Goal: Task Accomplishment & Management: Use online tool/utility

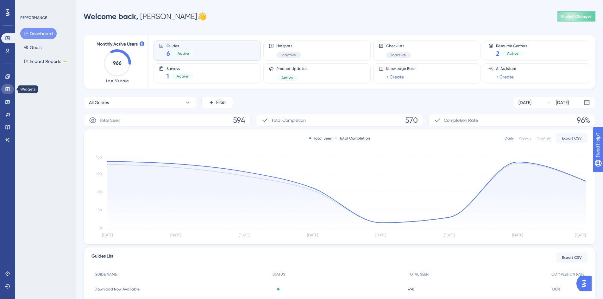
click at [9, 90] on icon at bounding box center [7, 89] width 5 height 5
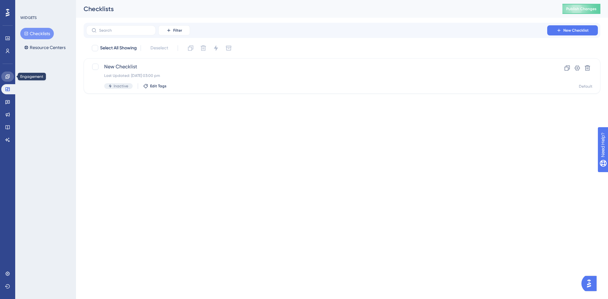
click at [9, 79] on link at bounding box center [7, 77] width 13 height 10
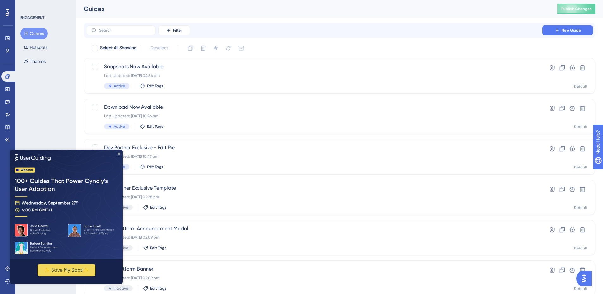
click at [117, 152] on img at bounding box center [66, 204] width 113 height 109
click at [120, 153] on icon "Close Preview" at bounding box center [119, 153] width 3 height 3
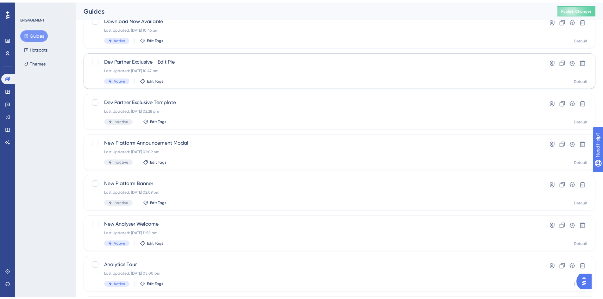
scroll to position [139, 0]
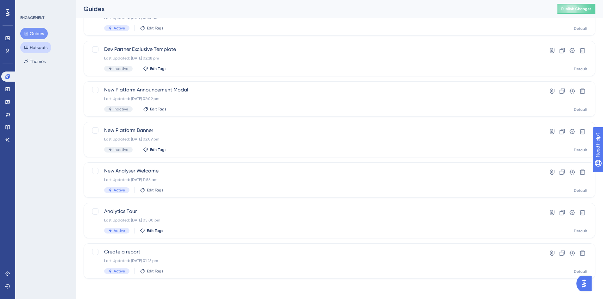
click at [38, 47] on button "Hotspots" at bounding box center [35, 47] width 31 height 11
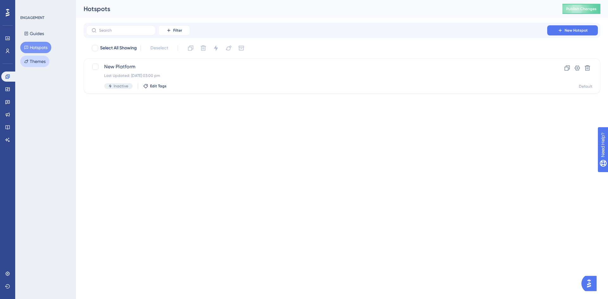
click at [42, 61] on button "Themes" at bounding box center [34, 61] width 29 height 11
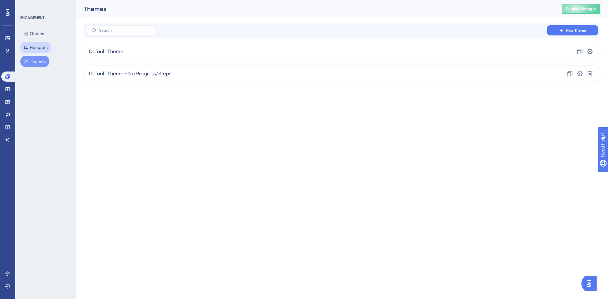
click at [41, 50] on button "Hotspots" at bounding box center [35, 47] width 31 height 11
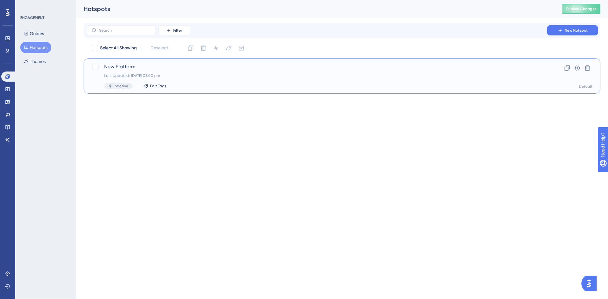
click at [225, 79] on div "New Platform Last Updated: [DATE] 03:00 pm Inactive Edit Tags" at bounding box center [316, 76] width 425 height 26
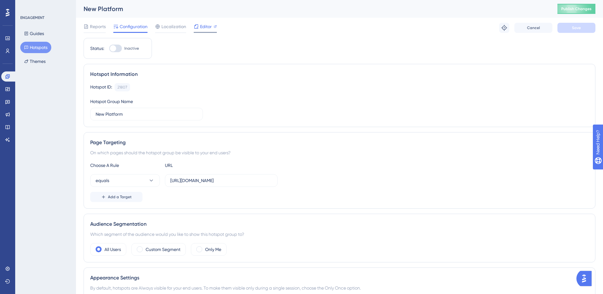
click at [203, 27] on span "Editor" at bounding box center [206, 27] width 12 height 8
click at [39, 34] on button "Guides" at bounding box center [34, 33] width 28 height 11
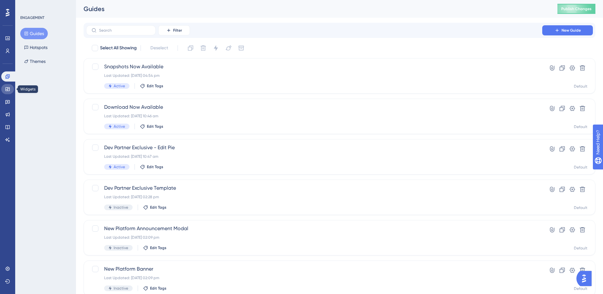
click at [6, 85] on link at bounding box center [7, 89] width 13 height 10
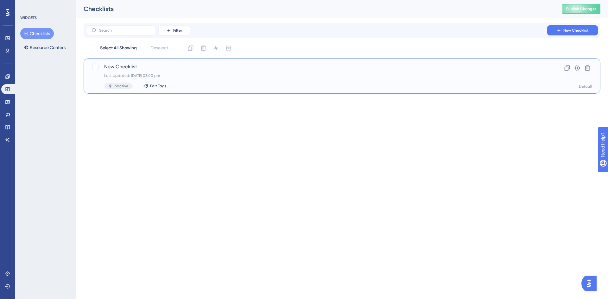
click at [183, 72] on div "New Checklist Last Updated: [DATE] 03:00 pm Inactive Edit Tags" at bounding box center [316, 76] width 425 height 26
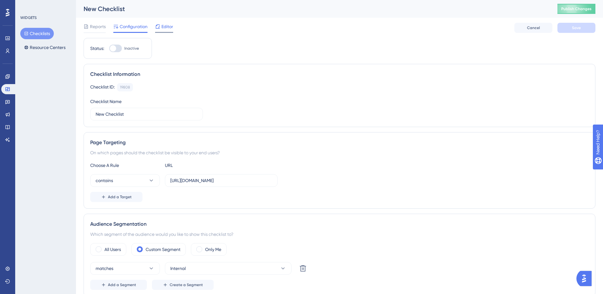
click at [165, 27] on span "Editor" at bounding box center [167, 27] width 12 height 8
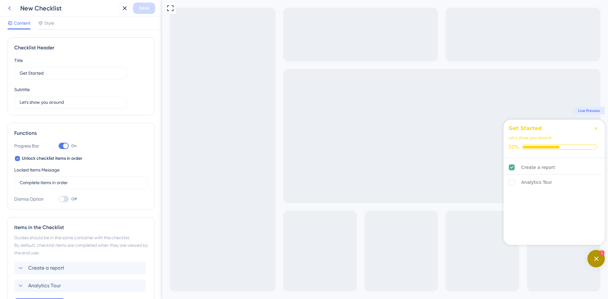
click at [12, 9] on icon at bounding box center [10, 8] width 8 height 8
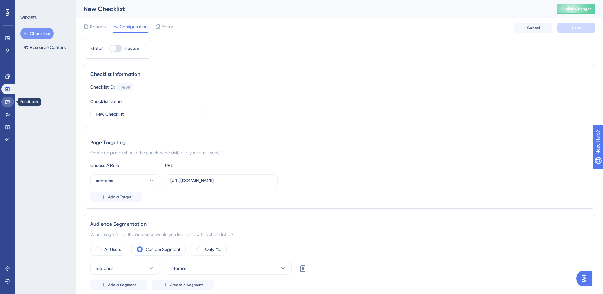
click at [7, 104] on icon at bounding box center [7, 101] width 5 height 5
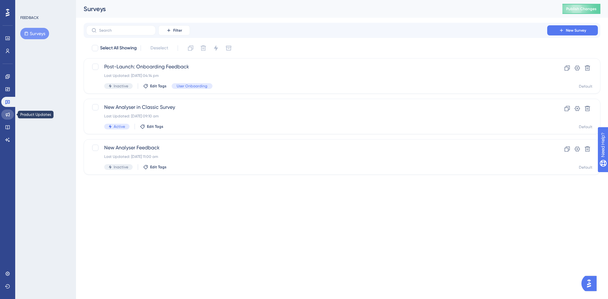
click at [11, 113] on link at bounding box center [7, 115] width 13 height 10
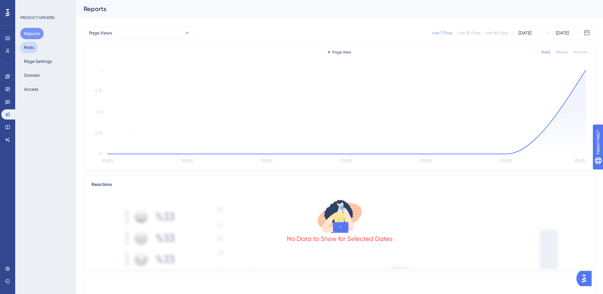
click at [31, 47] on button "Posts" at bounding box center [29, 47] width 18 height 11
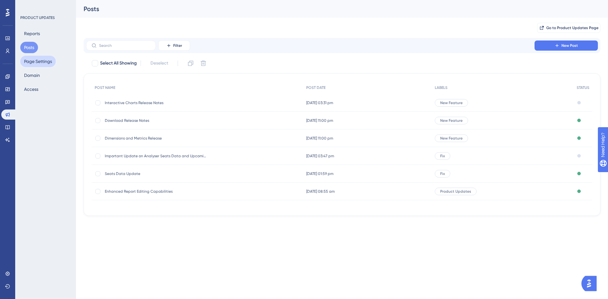
click at [34, 60] on button "Page Settings" at bounding box center [37, 61] width 35 height 11
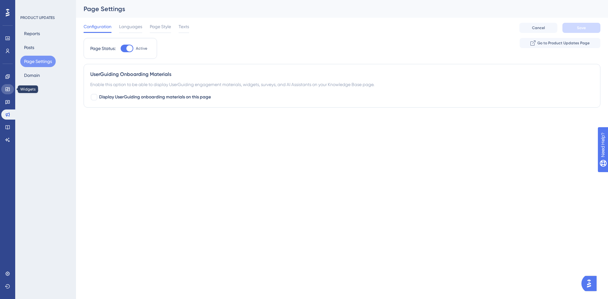
click at [9, 90] on icon at bounding box center [7, 89] width 5 height 5
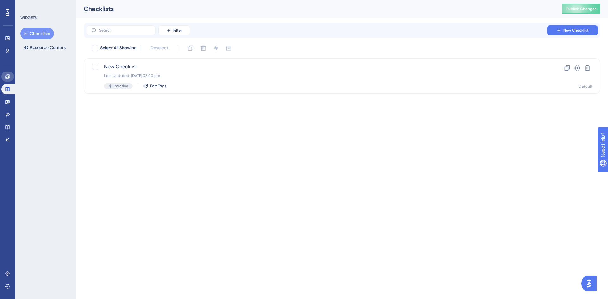
click at [8, 78] on icon at bounding box center [7, 76] width 4 height 4
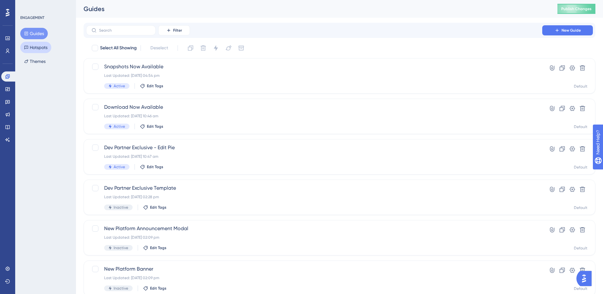
click at [31, 47] on button "Hotspots" at bounding box center [35, 47] width 31 height 11
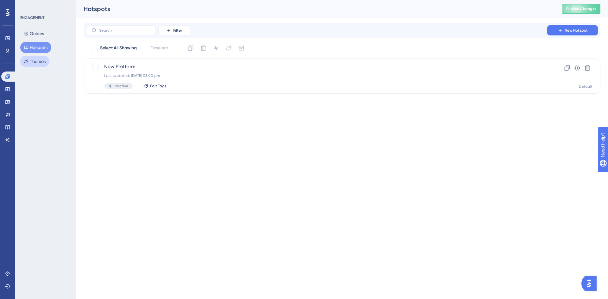
click at [37, 61] on button "Themes" at bounding box center [34, 61] width 29 height 11
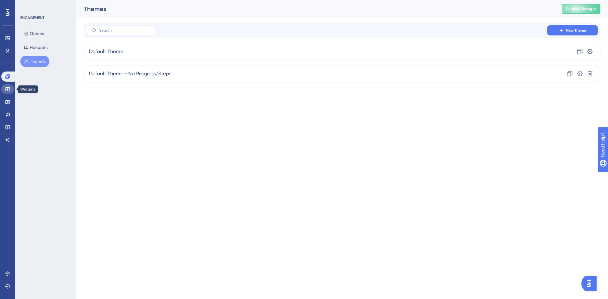
click at [5, 89] on icon at bounding box center [7, 89] width 5 height 5
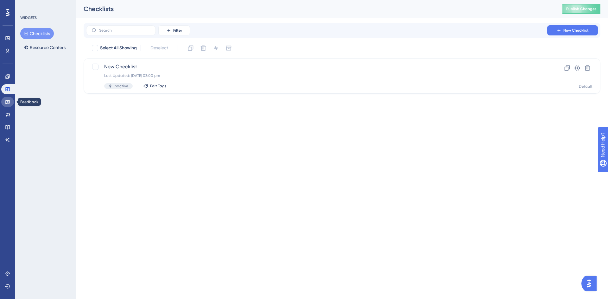
click at [7, 102] on icon at bounding box center [7, 102] width 4 height 4
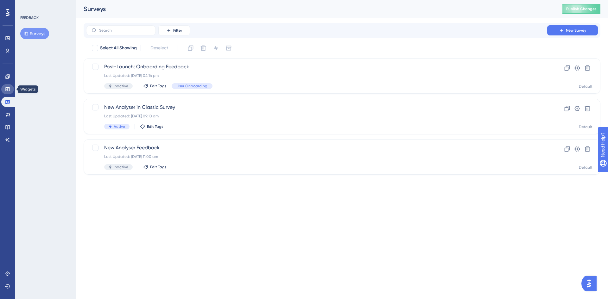
click at [10, 84] on link at bounding box center [7, 89] width 13 height 10
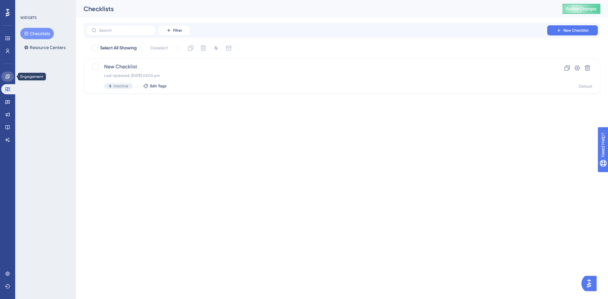
click at [9, 79] on link at bounding box center [7, 77] width 13 height 10
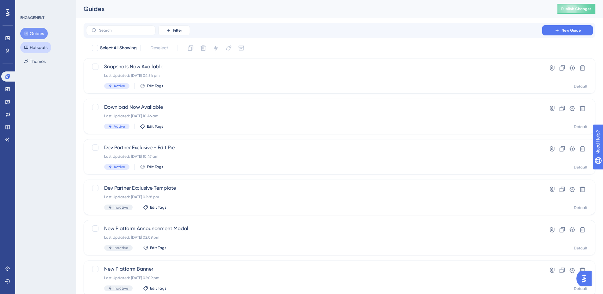
click at [44, 43] on button "Hotspots" at bounding box center [35, 47] width 31 height 11
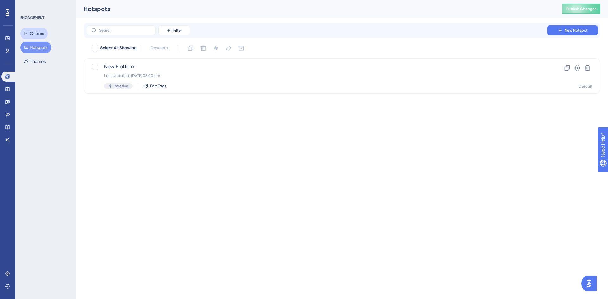
click at [41, 35] on button "Guides" at bounding box center [34, 33] width 28 height 11
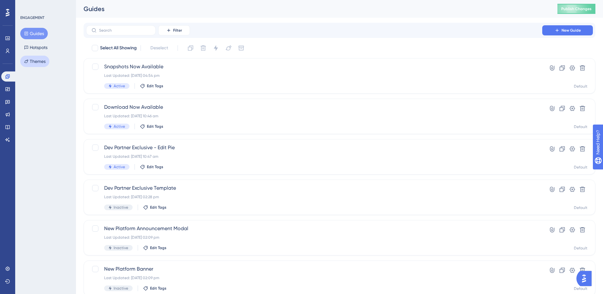
click at [43, 62] on button "Themes" at bounding box center [34, 61] width 29 height 11
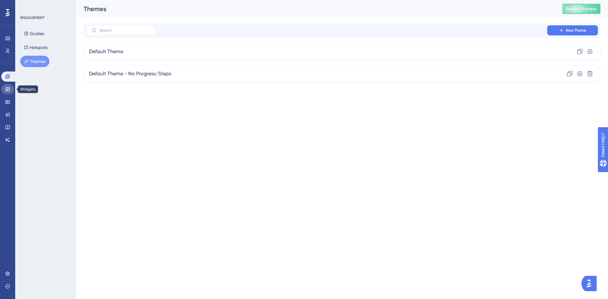
click at [6, 87] on icon at bounding box center [7, 89] width 5 height 5
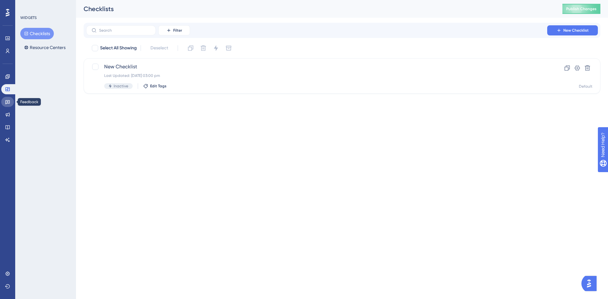
click at [10, 100] on link at bounding box center [7, 102] width 13 height 10
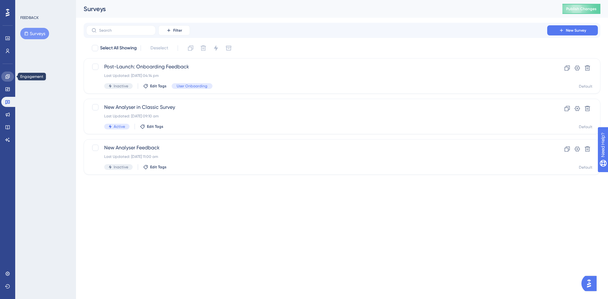
click at [7, 75] on icon at bounding box center [7, 76] width 5 height 5
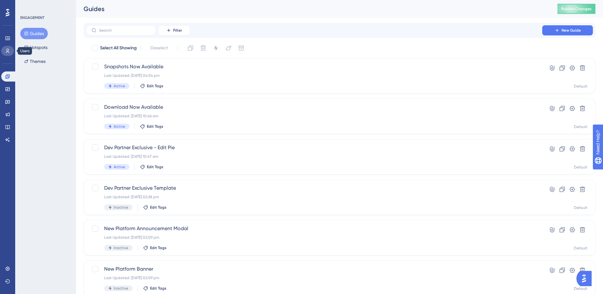
click at [9, 51] on icon at bounding box center [7, 50] width 5 height 5
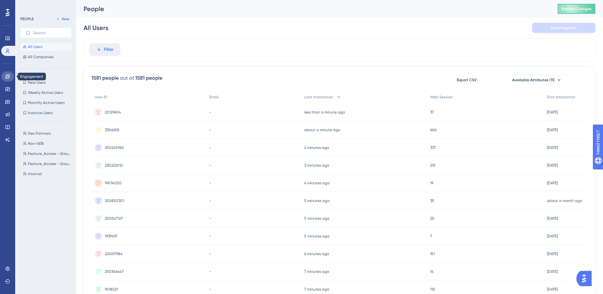
click at [8, 78] on icon at bounding box center [7, 76] width 5 height 5
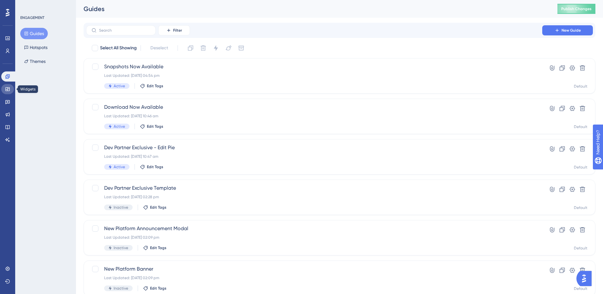
click at [6, 90] on icon at bounding box center [7, 89] width 4 height 4
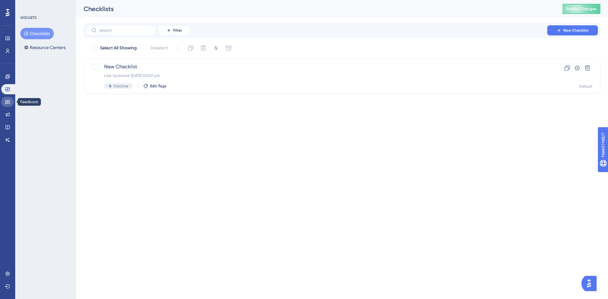
click at [10, 103] on link at bounding box center [7, 102] width 13 height 10
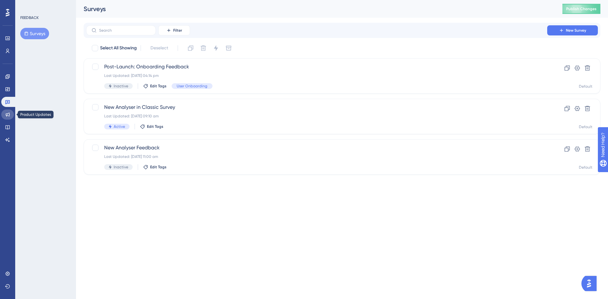
click at [9, 114] on icon at bounding box center [8, 115] width 4 height 4
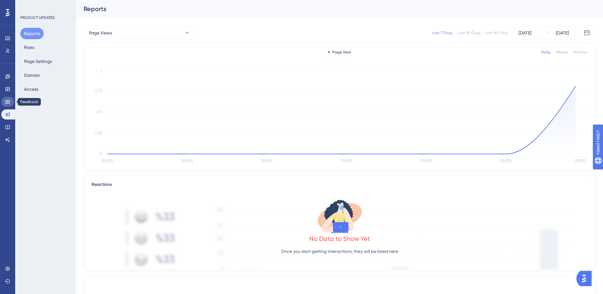
click at [7, 103] on icon at bounding box center [7, 102] width 4 height 4
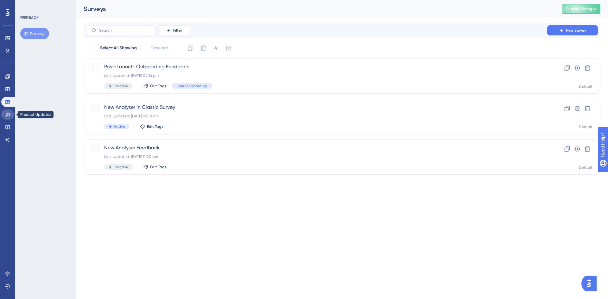
click at [6, 113] on icon at bounding box center [7, 114] width 5 height 5
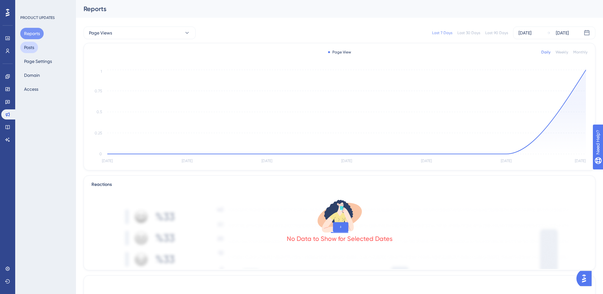
click at [25, 47] on button "Posts" at bounding box center [29, 47] width 18 height 11
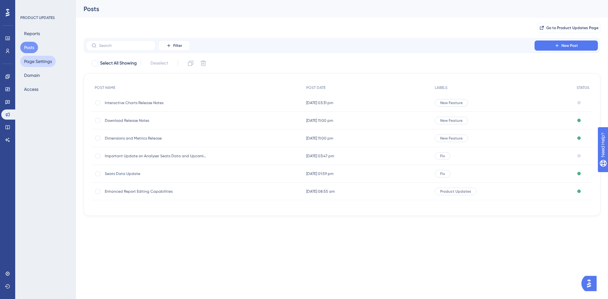
click at [31, 62] on button "Page Settings" at bounding box center [37, 61] width 35 height 11
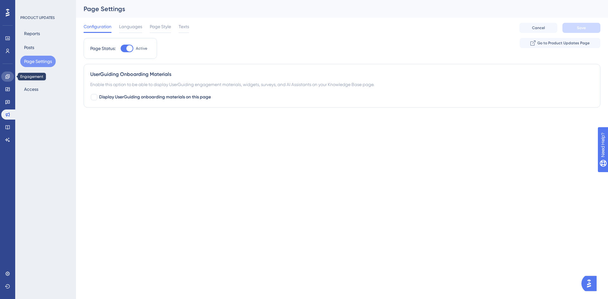
click at [8, 76] on icon at bounding box center [7, 76] width 4 height 4
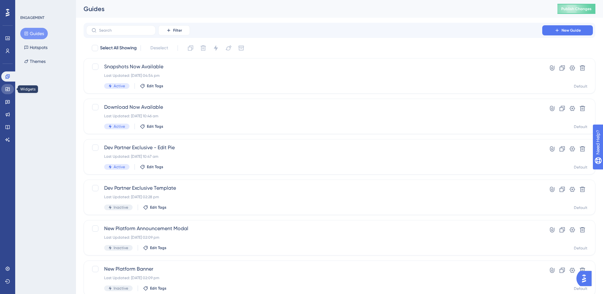
click at [7, 89] on icon at bounding box center [7, 89] width 5 height 5
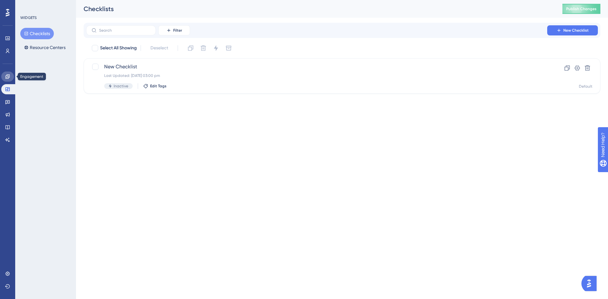
click at [9, 75] on icon at bounding box center [7, 76] width 5 height 5
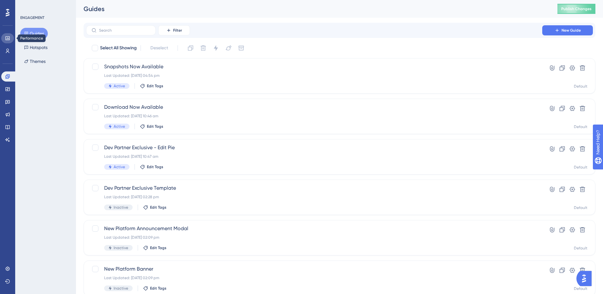
click at [5, 40] on icon at bounding box center [7, 38] width 5 height 5
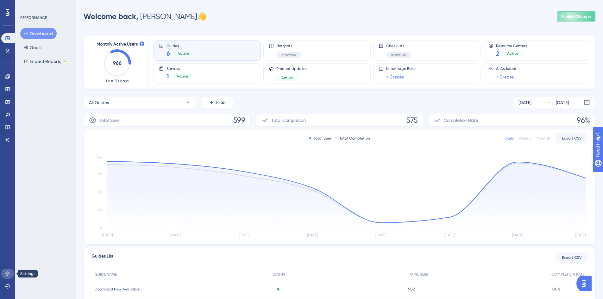
click at [6, 274] on icon at bounding box center [7, 274] width 4 height 4
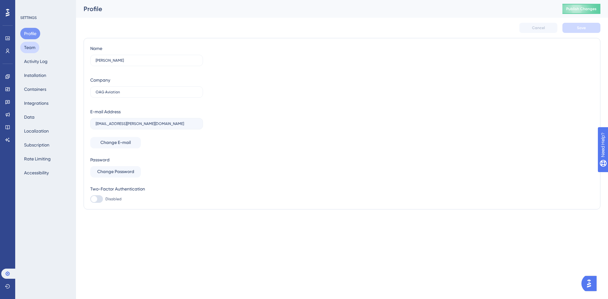
click at [28, 48] on button "Team" at bounding box center [29, 47] width 19 height 11
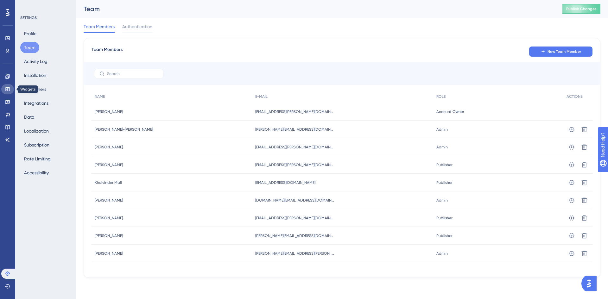
click at [6, 89] on icon at bounding box center [7, 89] width 4 height 4
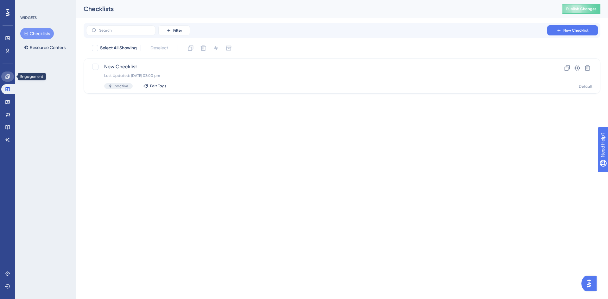
click at [8, 75] on icon at bounding box center [7, 76] width 4 height 4
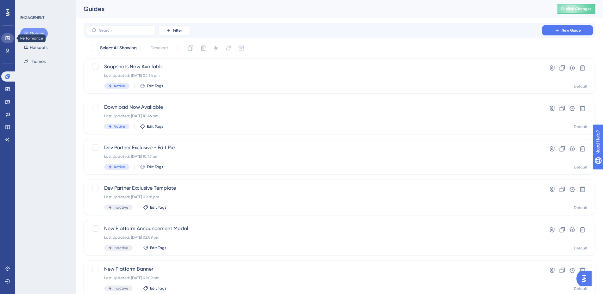
click at [6, 38] on icon at bounding box center [7, 38] width 5 height 5
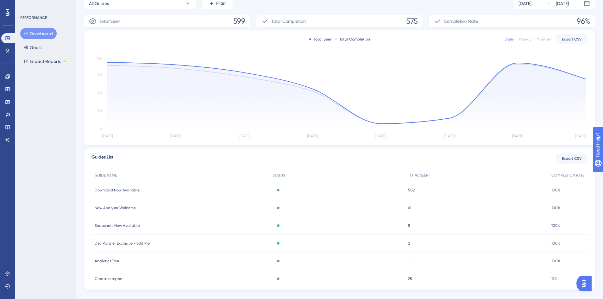
scroll to position [111, 0]
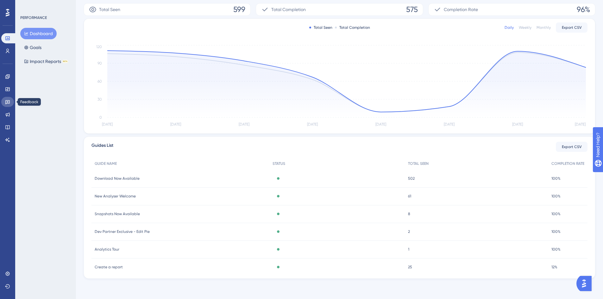
click at [9, 103] on icon at bounding box center [7, 102] width 4 height 4
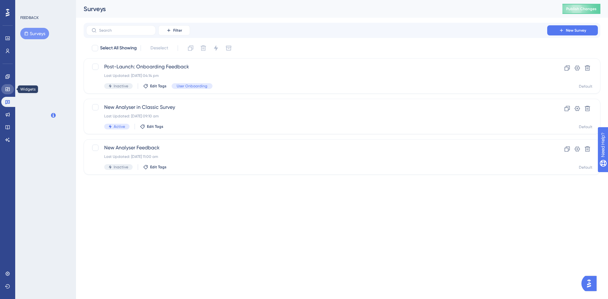
click at [10, 91] on icon at bounding box center [7, 89] width 5 height 5
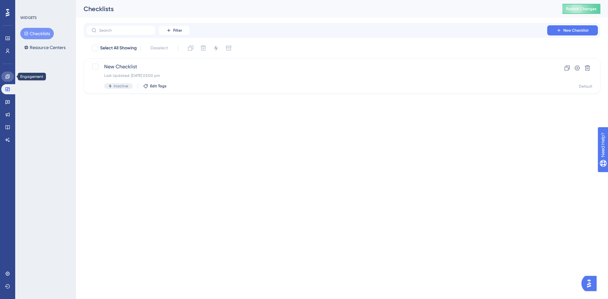
click at [10, 79] on icon at bounding box center [7, 76] width 5 height 5
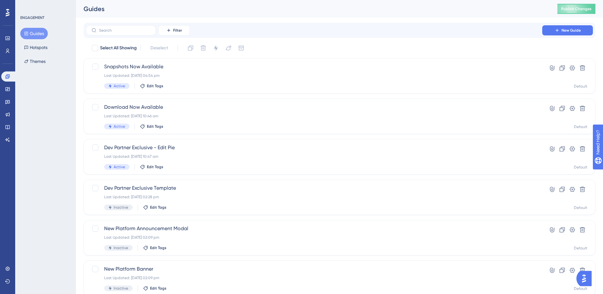
click at [586, 277] on img "Open AI Assistant Launcher" at bounding box center [583, 278] width 11 height 11
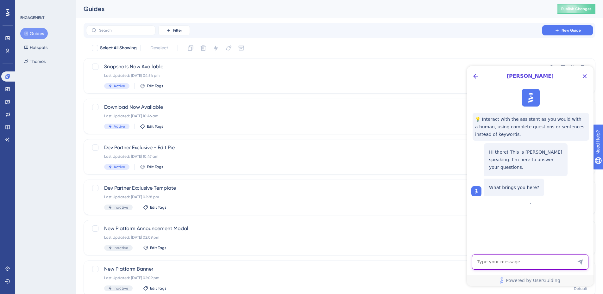
click at [543, 263] on textarea "AI Assistant Text Input" at bounding box center [530, 262] width 117 height 15
type textarea "Where do I go to access banners please?"
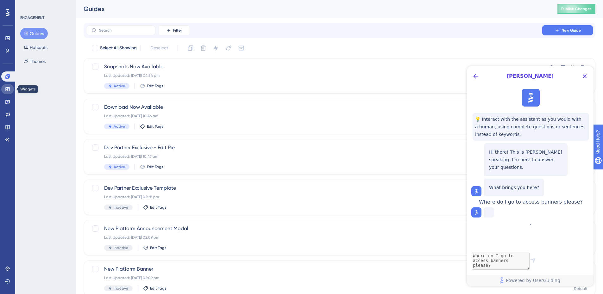
click at [8, 91] on icon at bounding box center [7, 89] width 4 height 4
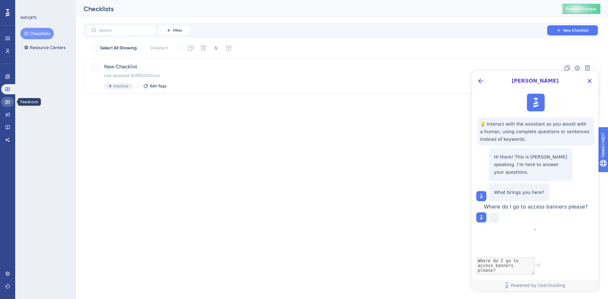
click at [9, 102] on icon at bounding box center [7, 101] width 5 height 5
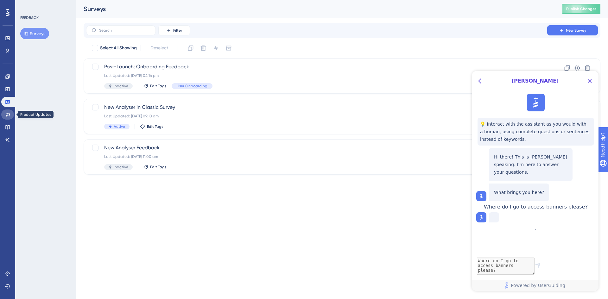
click at [9, 116] on icon at bounding box center [8, 115] width 4 height 4
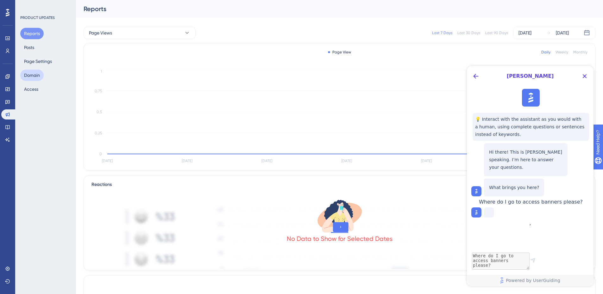
click at [35, 74] on button "Domain" at bounding box center [31, 75] width 23 height 11
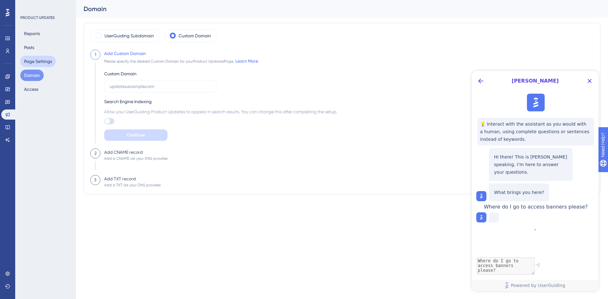
click at [35, 61] on button "Page Settings" at bounding box center [37, 61] width 35 height 11
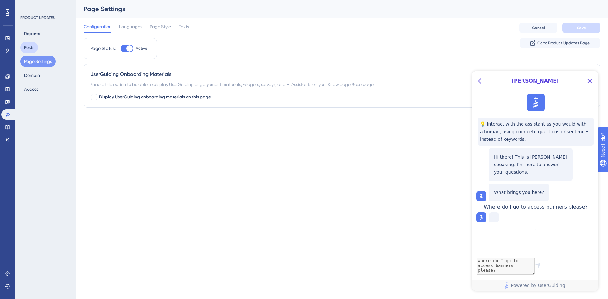
click at [30, 46] on button "Posts" at bounding box center [29, 47] width 18 height 11
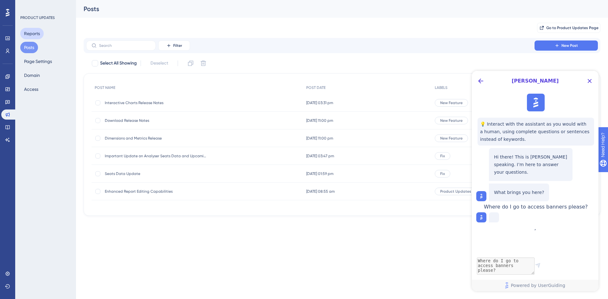
click at [37, 29] on button "Reports" at bounding box center [31, 33] width 23 height 11
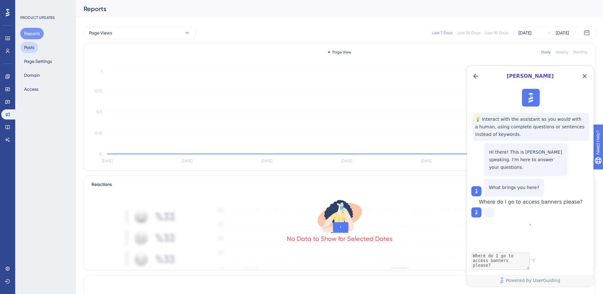
click at [33, 48] on button "Posts" at bounding box center [29, 47] width 18 height 11
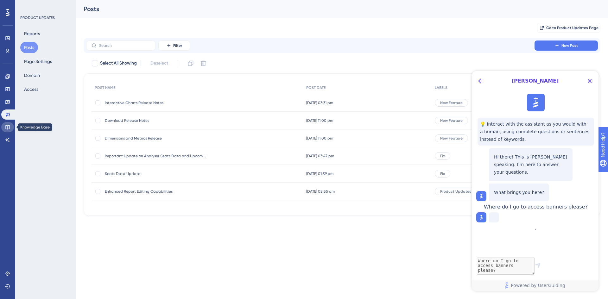
click at [6, 126] on icon at bounding box center [7, 127] width 5 height 5
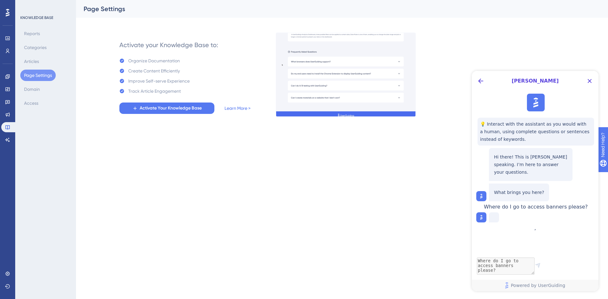
click at [35, 74] on button "Page Settings" at bounding box center [37, 75] width 35 height 11
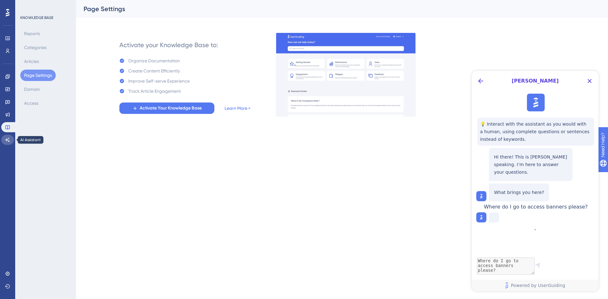
click at [7, 141] on icon at bounding box center [7, 139] width 5 height 5
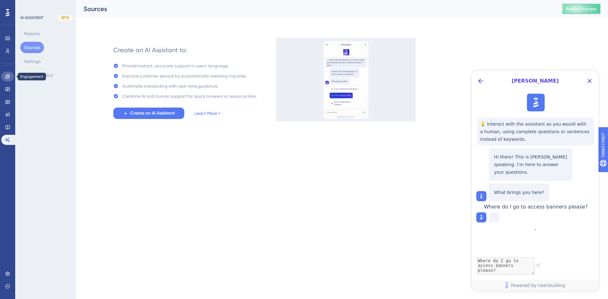
click at [7, 76] on icon at bounding box center [7, 76] width 4 height 4
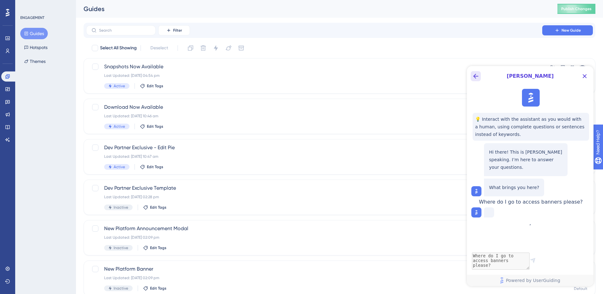
click at [477, 78] on icon "Back Button" at bounding box center [476, 77] width 8 height 8
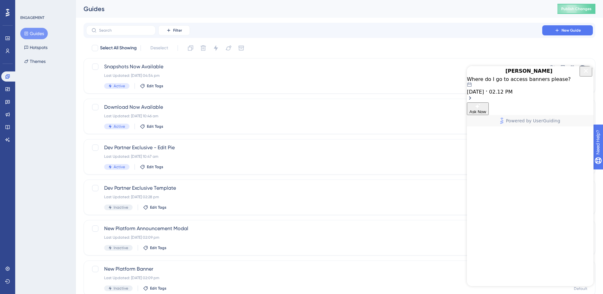
click at [549, 95] on div "[DATE] 02.12 PM" at bounding box center [530, 88] width 127 height 13
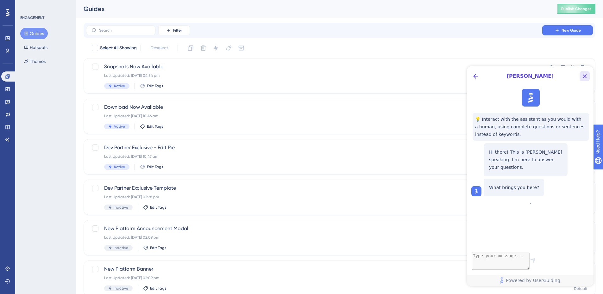
click at [588, 76] on icon "Close Button" at bounding box center [585, 77] width 8 height 8
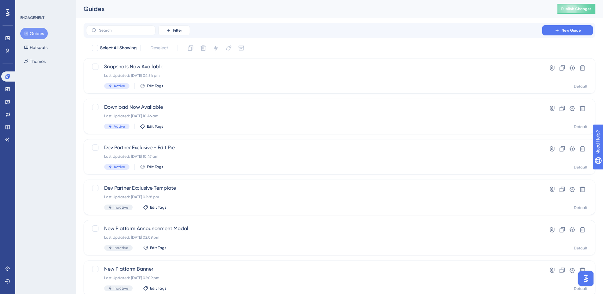
click at [588, 277] on img "Open AI Assistant Launcher" at bounding box center [585, 278] width 11 height 11
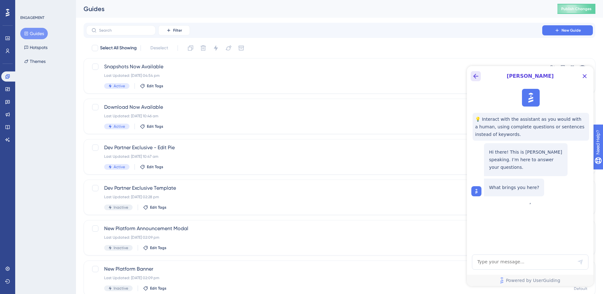
click at [477, 78] on icon "Back Button" at bounding box center [476, 77] width 8 height 8
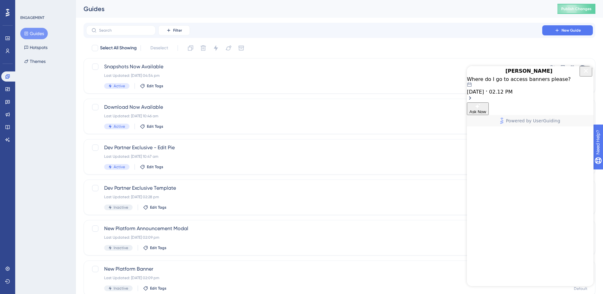
click at [489, 94] on icon "Open chat history starts with message: Where do I go to access banners please?" at bounding box center [486, 91] width 5 height 5
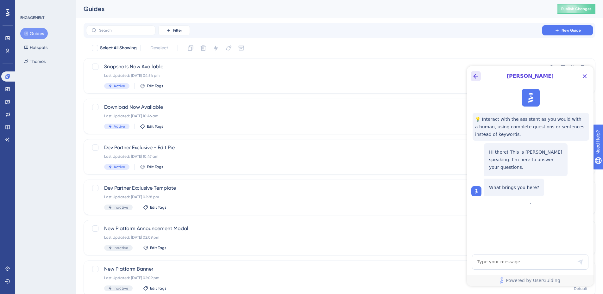
click at [477, 78] on icon "Back Button" at bounding box center [476, 77] width 8 height 8
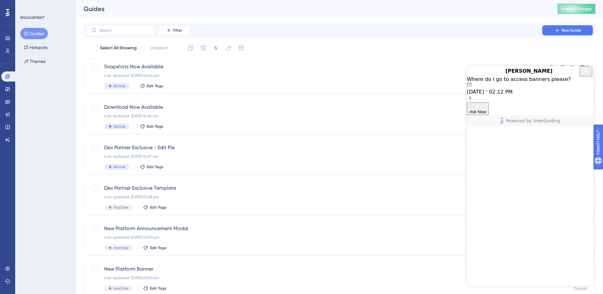
click at [489, 115] on button "Ask Now" at bounding box center [478, 109] width 22 height 13
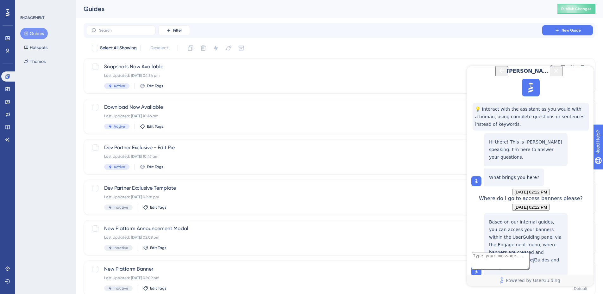
scroll to position [71, 0]
click at [495, 266] on textarea "AI Assistant Text Input" at bounding box center [501, 261] width 58 height 17
click at [530, 256] on textarea "My engagement panel only has Guides > Hotspots > Themes" at bounding box center [501, 258] width 58 height 23
type textarea "My engagement panel only has Guides, Hotspots, Themes"
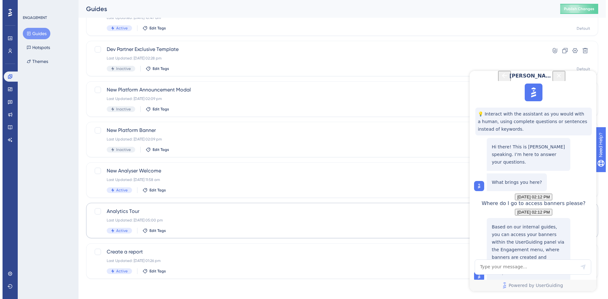
scroll to position [0, 0]
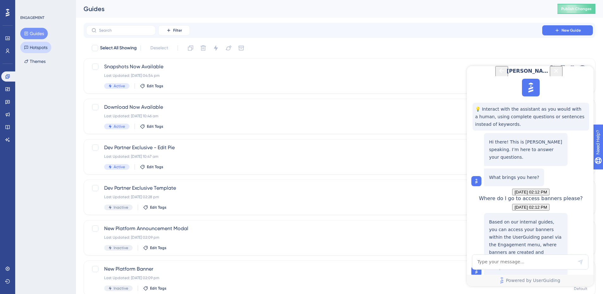
click at [45, 50] on button "Hotspots" at bounding box center [35, 47] width 31 height 11
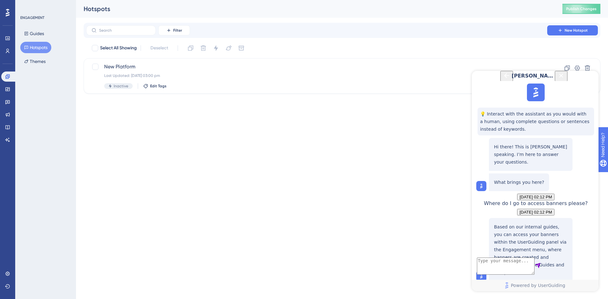
scroll to position [210, 0]
click at [6, 273] on icon at bounding box center [7, 273] width 5 height 5
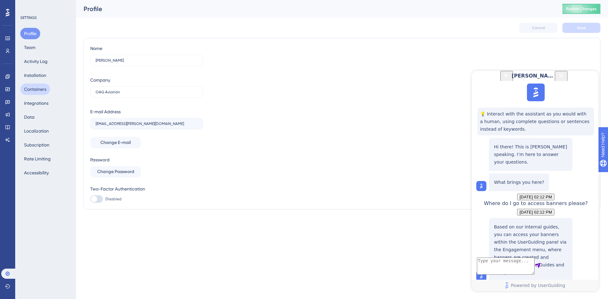
click at [34, 89] on button "Containers" at bounding box center [35, 89] width 30 height 11
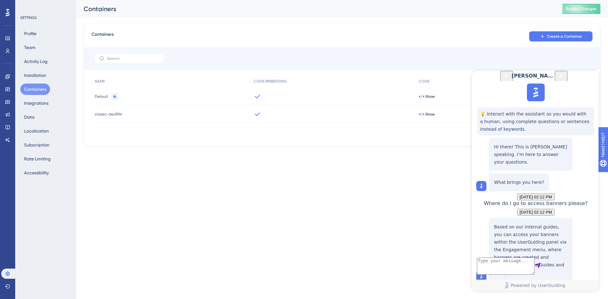
click at [111, 116] on span "classic-devENV" at bounding box center [108, 114] width 27 height 5
click at [389, 0] on html "Performance Users Engagement Widgets Feedback Product Updates Knowledge Base AI…" at bounding box center [304, 0] width 608 height 0
click at [565, 79] on icon "Close Button" at bounding box center [561, 76] width 8 height 8
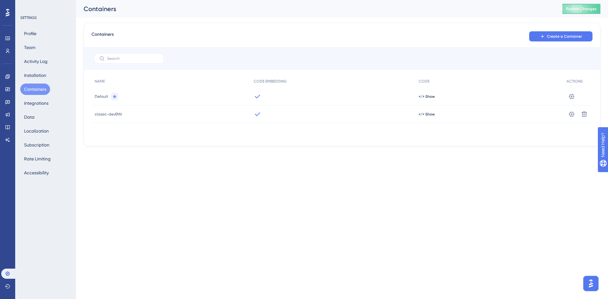
click at [116, 116] on span "classic-devENV" at bounding box center [108, 114] width 27 height 5
click at [572, 115] on icon at bounding box center [571, 114] width 6 height 6
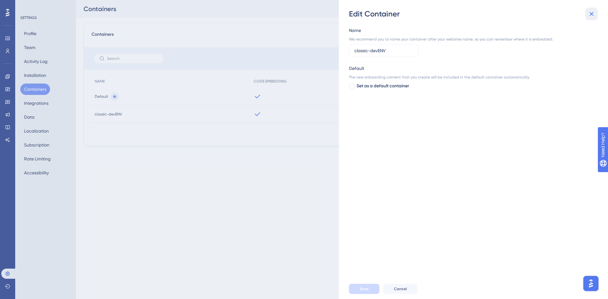
click at [591, 16] on icon at bounding box center [592, 14] width 8 height 8
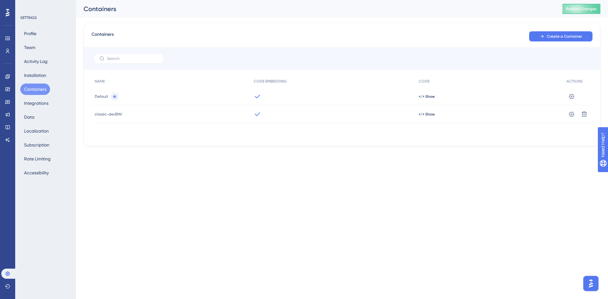
click at [427, 117] on div "</> Show" at bounding box center [489, 114] width 148 height 18
click at [427, 115] on span "</> Show" at bounding box center [427, 114] width 16 height 5
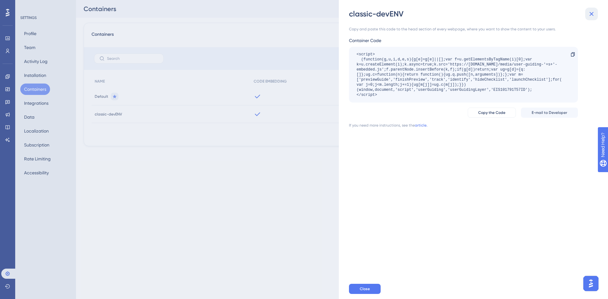
click at [592, 14] on icon at bounding box center [592, 14] width 4 height 4
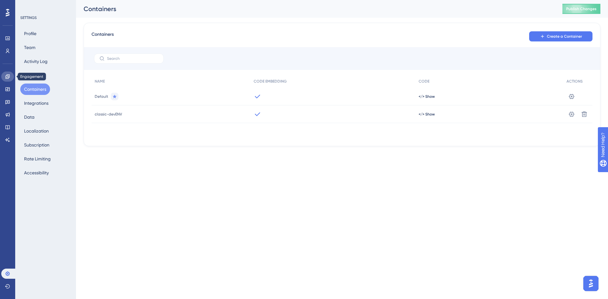
click at [9, 75] on icon at bounding box center [7, 76] width 5 height 5
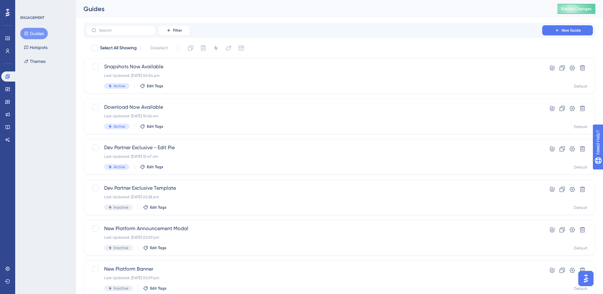
click at [42, 30] on button "Guides" at bounding box center [34, 33] width 28 height 11
click at [576, 31] on span "New Guide" at bounding box center [571, 30] width 19 height 5
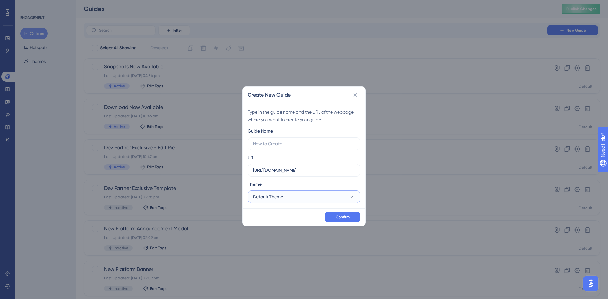
click at [326, 193] on button "Default Theme" at bounding box center [304, 197] width 113 height 13
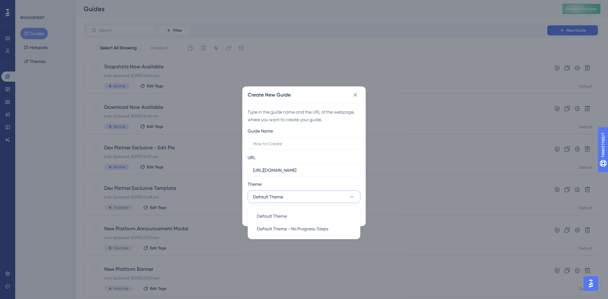
click at [326, 193] on button "Default Theme" at bounding box center [304, 197] width 113 height 13
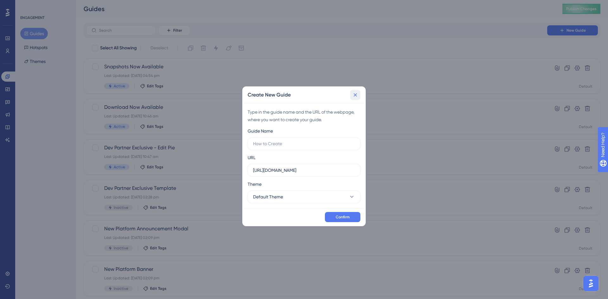
click at [357, 96] on icon at bounding box center [355, 94] width 3 height 3
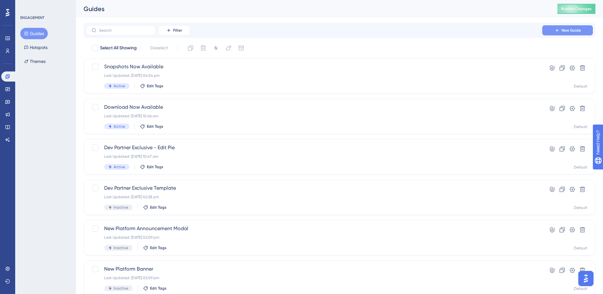
click at [563, 28] on button "New Guide" at bounding box center [567, 30] width 51 height 10
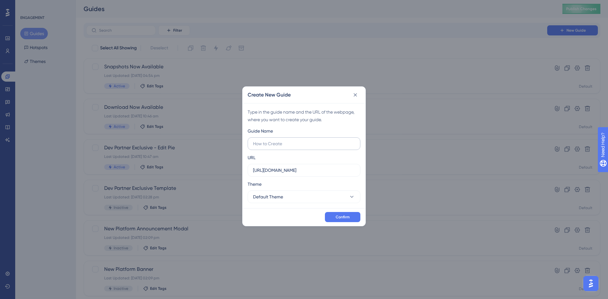
click at [319, 142] on input "text" at bounding box center [304, 143] width 102 height 7
click at [327, 146] on input "text" at bounding box center [304, 143] width 102 height 7
type input "New Analyser"
click at [290, 170] on input "[URL][DOMAIN_NAME]" at bounding box center [304, 170] width 102 height 7
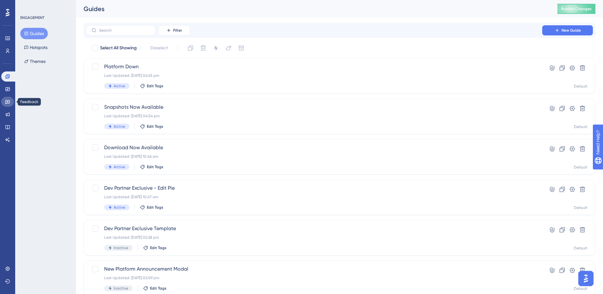
click at [8, 104] on icon at bounding box center [7, 101] width 5 height 5
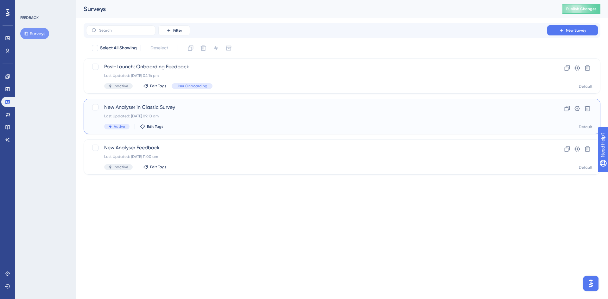
click at [226, 110] on span "New Analyser in Classic Survey" at bounding box center [316, 108] width 425 height 8
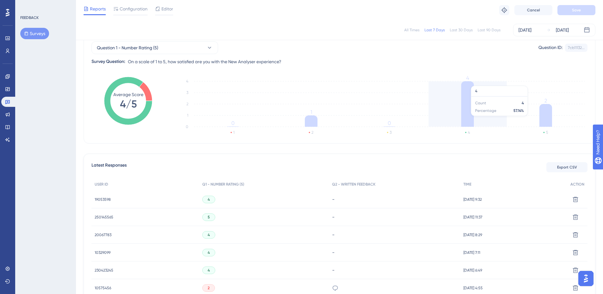
scroll to position [127, 0]
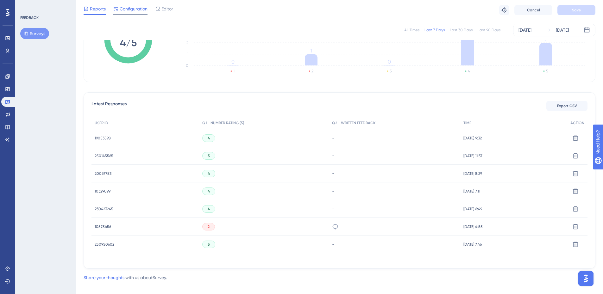
click at [126, 9] on span "Configuration" at bounding box center [134, 9] width 28 height 8
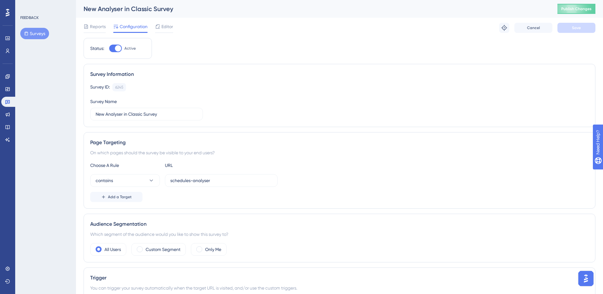
click at [114, 48] on div at bounding box center [115, 49] width 13 height 8
click at [109, 48] on input "Active" at bounding box center [109, 48] width 0 height 0
checkbox input "false"
click at [577, 32] on button "Save" at bounding box center [577, 28] width 38 height 10
click at [328, 104] on div "Survey ID: 6245 Copy Survey Name New Analyser in Classic Survey" at bounding box center [339, 101] width 499 height 37
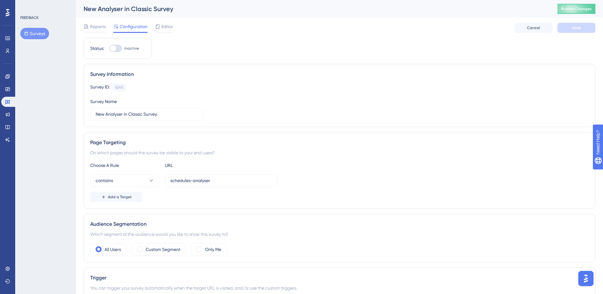
click at [125, 26] on span "Configuration" at bounding box center [134, 27] width 28 height 8
click at [34, 35] on button "Surveys" at bounding box center [34, 33] width 29 height 11
